Goal: Transaction & Acquisition: Purchase product/service

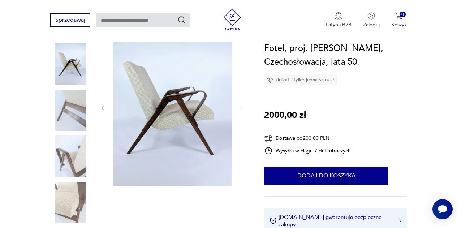
click at [242, 110] on icon "button" at bounding box center [242, 108] width 6 height 6
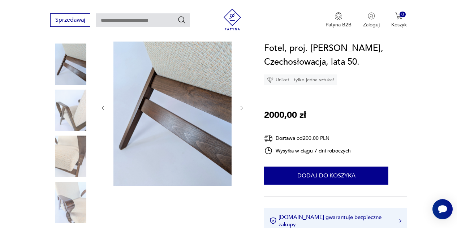
click at [242, 110] on icon "button" at bounding box center [242, 108] width 6 height 6
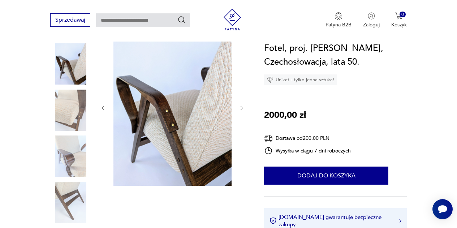
click at [242, 110] on icon "button" at bounding box center [242, 108] width 6 height 6
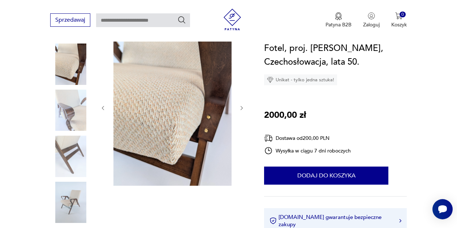
click at [242, 110] on icon "button" at bounding box center [242, 108] width 6 height 6
